Goal: Information Seeking & Learning: Learn about a topic

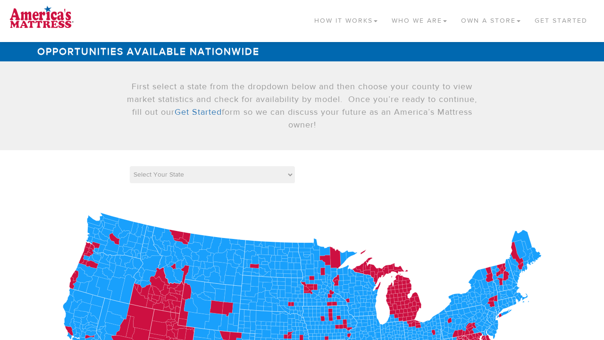
scroll to position [520, 0]
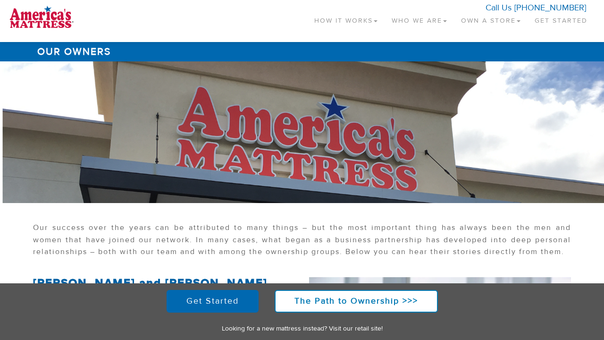
scroll to position [406, 0]
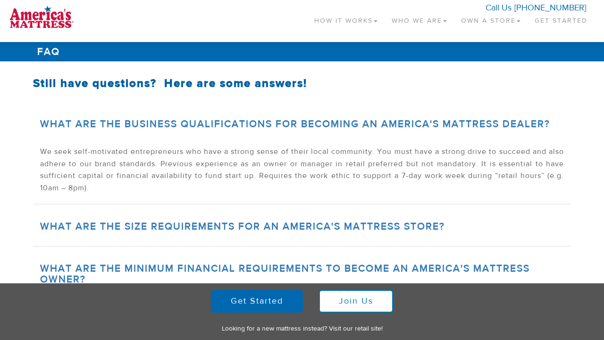
scroll to position [465, 0]
